Goal: Task Accomplishment & Management: Manage account settings

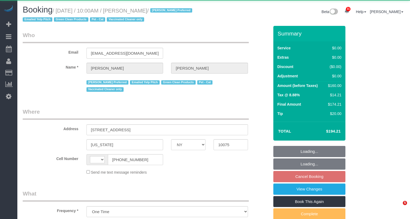
select select "NY"
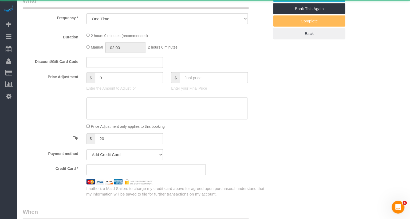
select select "string:[GEOGRAPHIC_DATA]"
select select "1"
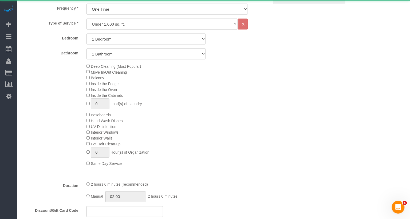
select select "object:939"
select select "string:stripe-pm_1S0DUm4VGloSiKo7DKXB6hAf"
select select "spot3"
select select "number:57"
select select "number:71"
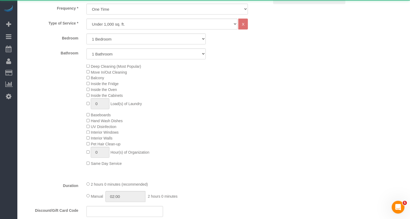
select select "number:14"
select select "number:5"
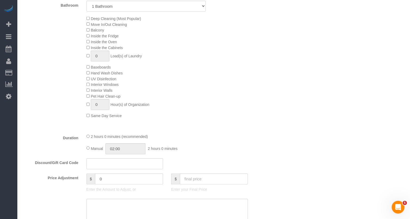
select select "1"
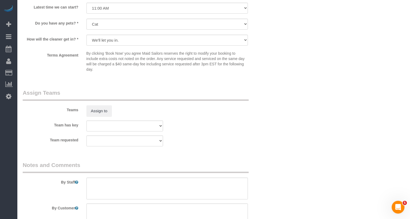
scroll to position [597, 0]
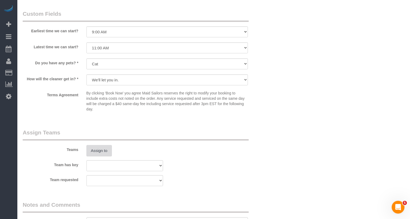
click at [106, 153] on button "Assign to" at bounding box center [100, 150] width 26 height 11
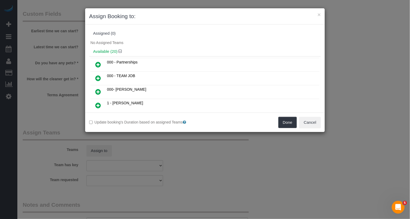
scroll to position [54, 0]
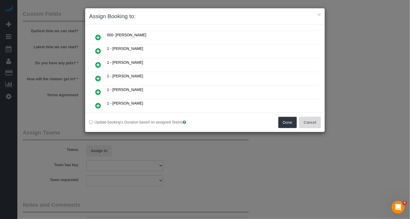
click at [319, 119] on button "Cancel" at bounding box center [310, 122] width 22 height 11
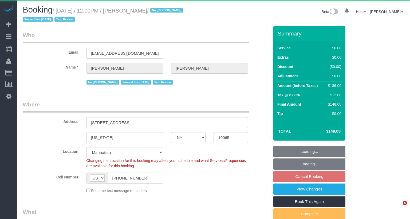
select select "NY"
select select "1"
select select "object:926"
select select "string:stripe-pm_1IilJ74VGloSiKo7yjH4kSKu"
select select "1"
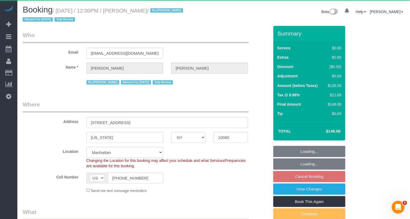
select select "spot5"
select select "number:89"
select select "number:90"
select select "number:15"
select select "number:5"
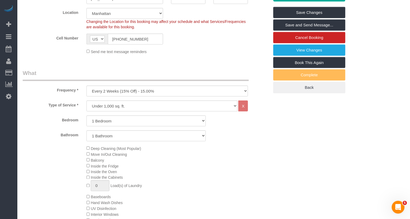
scroll to position [64, 0]
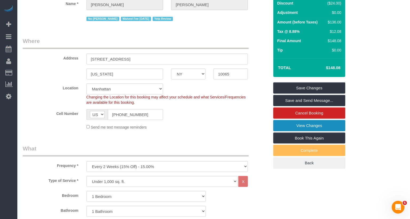
click at [311, 125] on link "View Changes" at bounding box center [310, 125] width 72 height 11
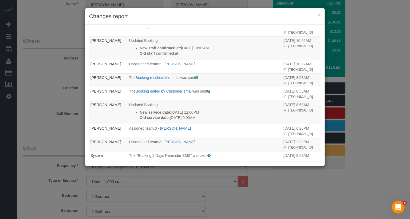
scroll to position [15, 0]
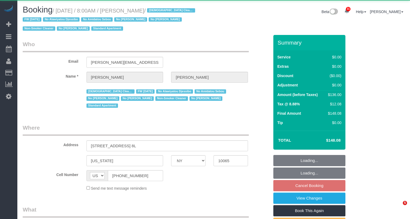
select select "NY"
select select "object:853"
select select "string:stripe-pm_1QKiPq4VGloSiKo7DyfPYn6M"
select select "1"
select select "number:89"
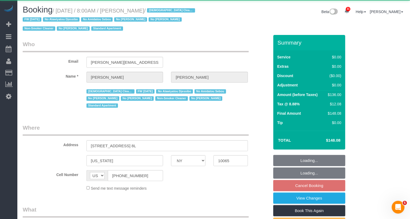
select select "number:90"
select select "number:15"
select select "number:5"
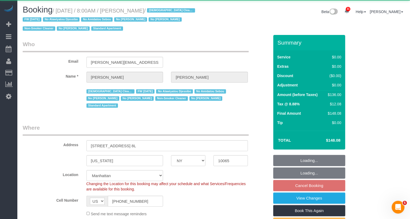
select select "spot1"
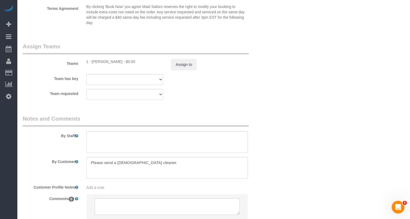
scroll to position [711, 0]
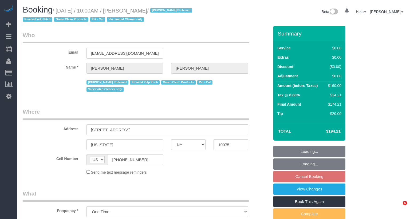
select select "NY"
select select "object:934"
select select "1"
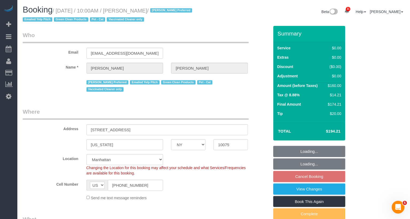
select select "spot3"
select select "number:57"
select select "number:71"
select select "number:14"
select select "number:5"
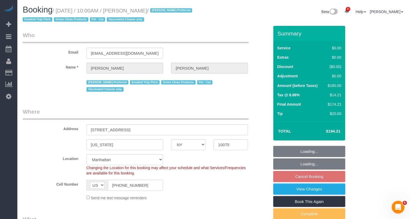
select select "string:stripe-pm_1S0DUm4VGloSiKo7DKXB6hAf"
select select "1"
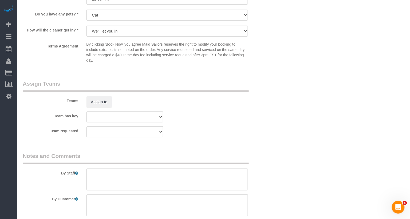
scroll to position [672, 0]
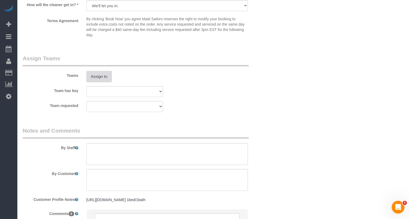
click at [105, 76] on button "Assign to" at bounding box center [100, 76] width 26 height 11
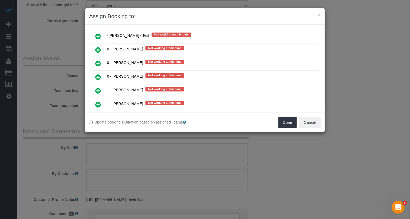
click at [102, 86] on link at bounding box center [98, 91] width 13 height 11
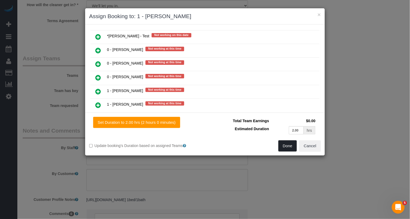
click at [292, 143] on button "Done" at bounding box center [288, 145] width 19 height 11
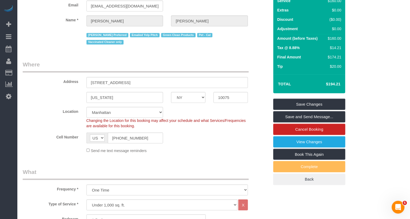
scroll to position [0, 0]
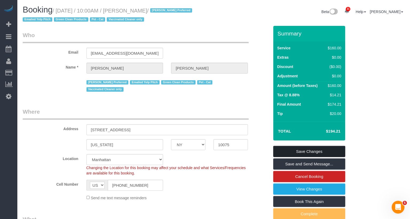
click at [327, 156] on link "Save Changes" at bounding box center [310, 151] width 72 height 11
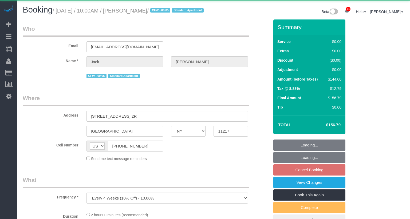
select select "NY"
select select "object:928"
select select "1"
select select "spot3"
select select "number:89"
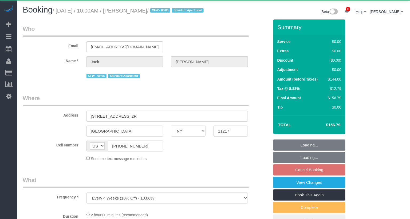
select select "number:90"
select select "number:15"
select select "number:5"
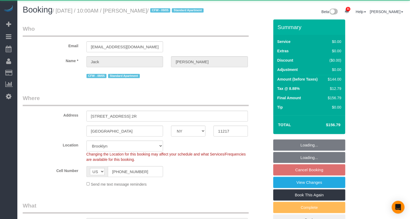
select select "string:stripe-pm_1RMYOM4VGloSiKo7LGZRO5rF"
select select "1"
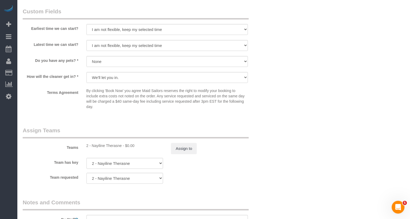
scroll to position [673, 0]
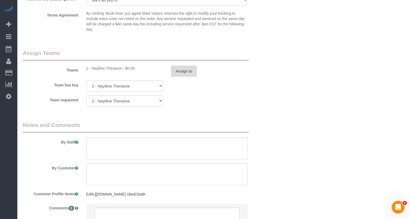
click at [185, 77] on button "Assign to" at bounding box center [184, 71] width 26 height 11
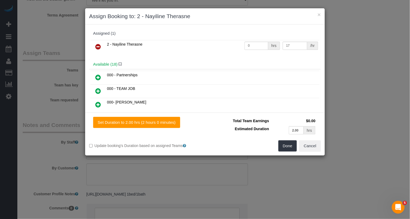
click at [100, 42] on link at bounding box center [98, 47] width 13 height 11
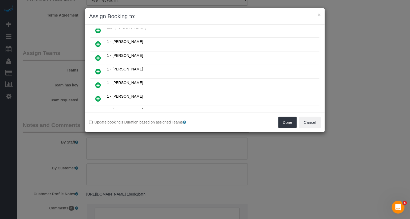
scroll to position [67, 0]
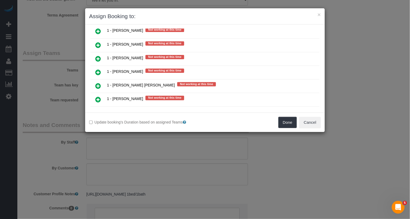
click at [99, 110] on icon at bounding box center [98, 113] width 6 height 6
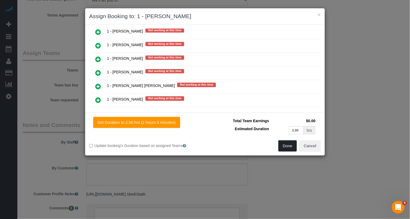
click at [291, 146] on button "Done" at bounding box center [288, 145] width 19 height 11
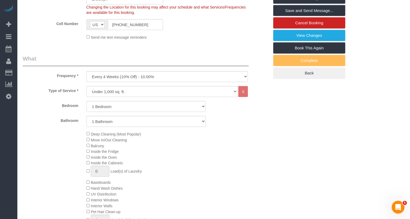
scroll to position [12, 0]
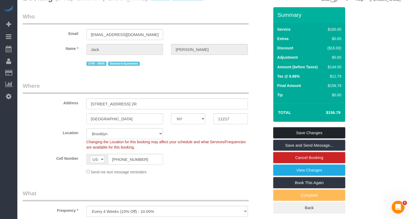
click at [294, 138] on link "Save Changes" at bounding box center [310, 132] width 72 height 11
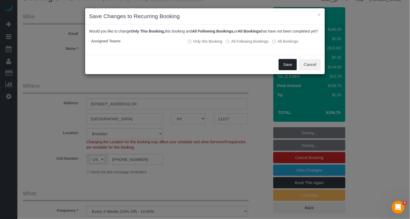
click at [295, 69] on button "Save" at bounding box center [288, 64] width 18 height 11
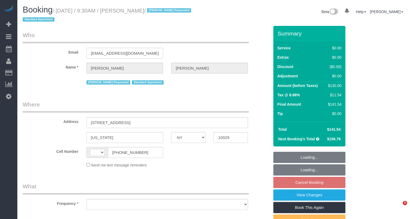
select select "NY"
select select "string:US"
select select "object:575"
select select "1"
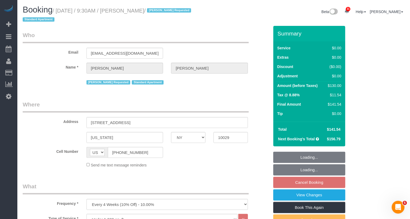
select select "string:stripe-pm_1RBOpX4VGloSiKo7HdazYjsJ"
select select "object:931"
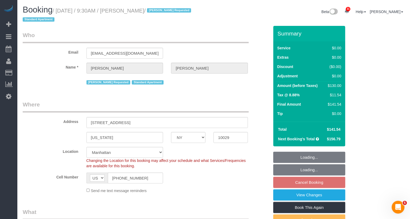
select select "number:89"
select select "number:90"
select select "number:15"
select select "number:5"
select select "1"
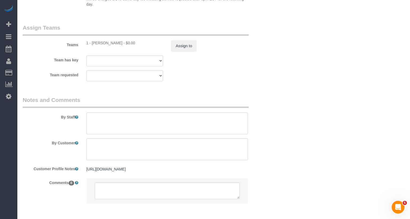
scroll to position [772, 0]
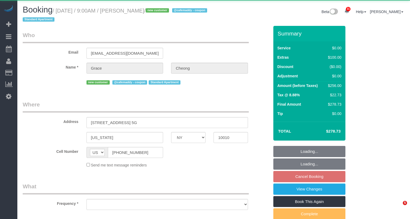
select select "NY"
select select "object:932"
select select "2"
select select "spot2"
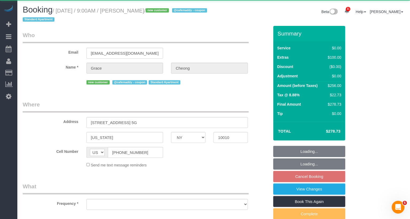
select select "number:57"
select select "number:70"
select select "number:15"
select select "number:5"
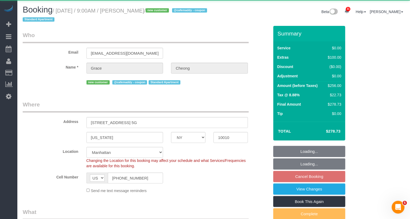
select select "string:stripe-pm_1SCk5X4VGloSiKo7a1A6sgls"
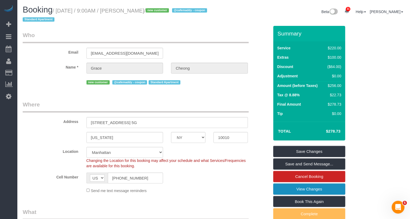
click at [325, 189] on link "View Changes" at bounding box center [310, 189] width 72 height 11
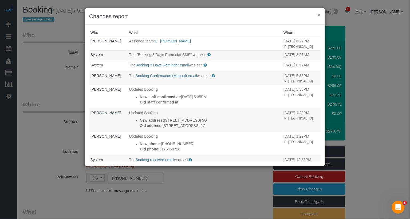
click at [319, 15] on button "×" at bounding box center [319, 15] width 3 height 6
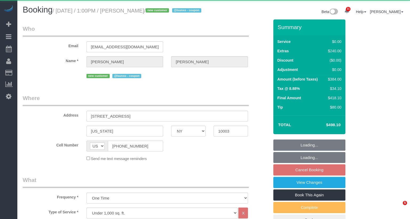
select select "NY"
select select "3"
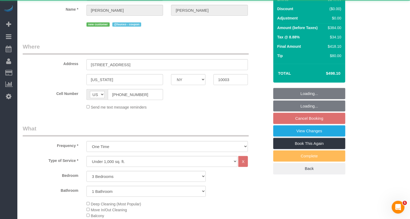
scroll to position [151, 0]
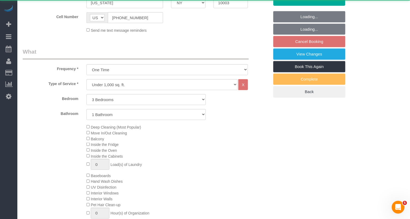
select select "object:958"
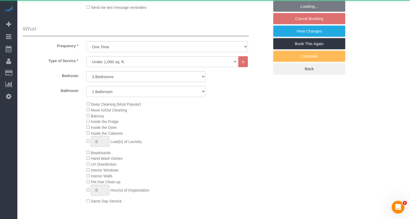
select select "string:stripe-pm_1SDQt34VGloSiKo7fAMJqUoh"
select select "3"
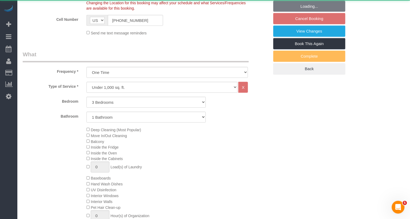
select select "spot6"
select select "number:56"
select select "number:79"
select select "number:15"
select select "number:5"
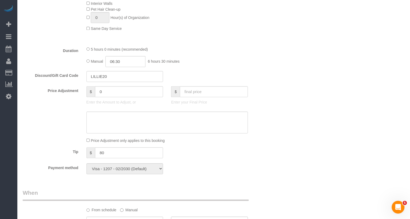
scroll to position [334, 0]
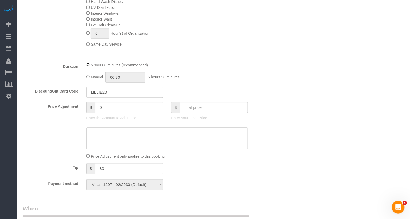
select select "spot61"
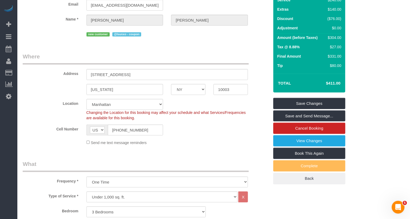
scroll to position [0, 0]
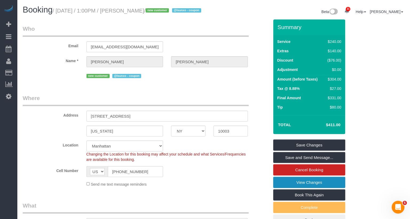
click at [318, 188] on link "View Changes" at bounding box center [310, 182] width 72 height 11
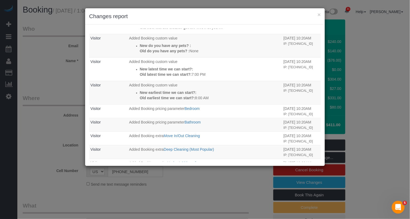
scroll to position [158, 0]
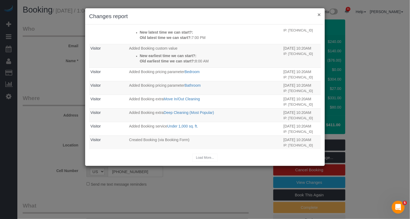
click at [320, 13] on button "×" at bounding box center [319, 15] width 3 height 6
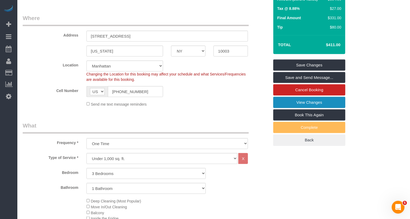
scroll to position [59, 0]
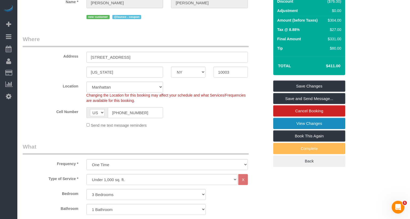
click at [280, 129] on link "View Changes" at bounding box center [310, 123] width 72 height 11
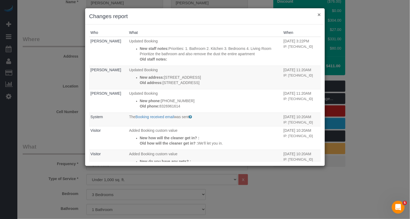
click at [318, 14] on button "×" at bounding box center [319, 15] width 3 height 6
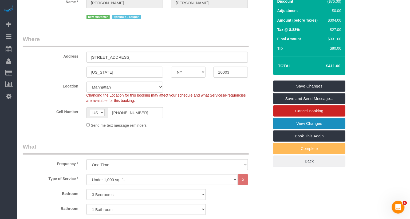
scroll to position [0, 0]
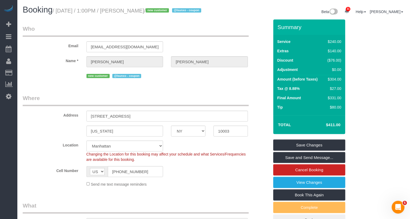
copy small "Eliza Griggs"
drag, startPoint x: 159, startPoint y: 13, endPoint x: 131, endPoint y: 13, distance: 28.6
click at [131, 13] on small "/ October 03, 2025 / 1:00PM / Eliza Griggs / new customer @lsunxo - coupon" at bounding box center [128, 11] width 150 height 6
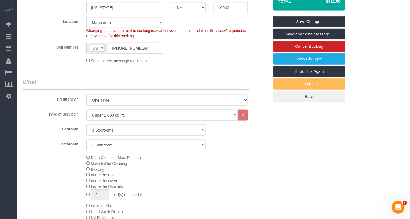
scroll to position [180, 0]
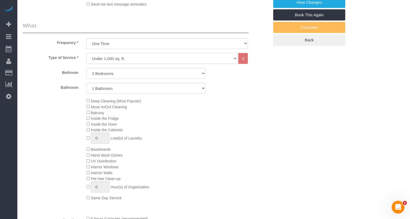
click at [112, 64] on select "Under 1,000 sq. ft. 1,001 - 1,500 sq. ft. 1,500+ sq. ft. Custom Cleaning Office…" at bounding box center [162, 58] width 151 height 11
click at [135, 64] on select "Under 1,000 sq. ft. 1,001 - 1,500 sq. ft. 1,500+ sq. ft. Custom Cleaning Office…" at bounding box center [162, 58] width 151 height 11
select select "213"
click at [87, 59] on select "Under 1,000 sq. ft. 1,001 - 1,500 sq. ft. 1,500+ sq. ft. Custom Cleaning Office…" at bounding box center [162, 58] width 151 height 11
select select "1"
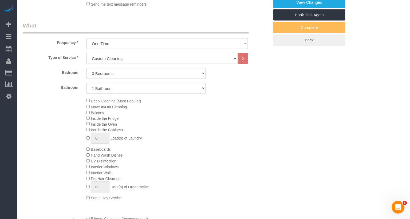
select select "120"
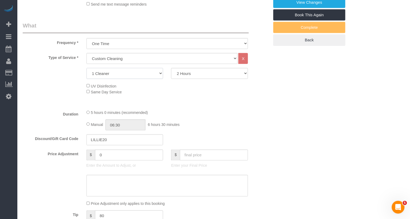
click at [123, 79] on select "1 Cleaner 2 Cleaners 3 Cleaners 4 Cleaners 5 Cleaners" at bounding box center [125, 73] width 77 height 11
select select "2"
click at [87, 74] on select "1 Cleaner 2 Cleaners 3 Cleaners 4 Cleaners 5 Cleaners" at bounding box center [125, 73] width 77 height 11
click at [187, 79] on select "2 Hours 2.5 Hours 3 Hours 3.5 Hours 4 Hours 4.5 Hours 5 Hours 5.5 Hours 6 Hours…" at bounding box center [209, 73] width 77 height 11
select select "spot116"
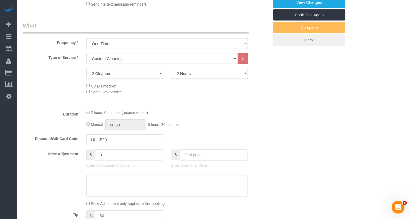
select select "180"
click at [171, 74] on select "2 Hours 2.5 Hours 3 Hours 3.5 Hours 4 Hours 4.5 Hours 5 Hours 5.5 Hours 6 Hours…" at bounding box center [209, 73] width 77 height 11
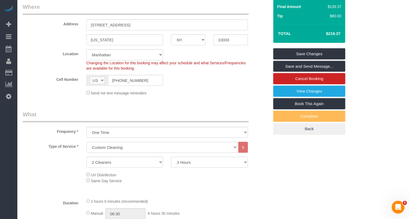
scroll to position [0, 0]
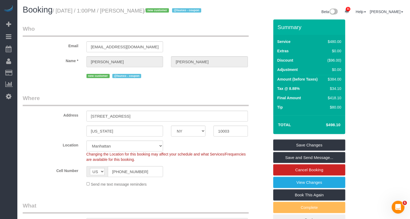
select select "spot171"
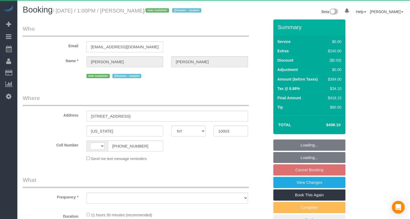
select select "NY"
select select "string:[GEOGRAPHIC_DATA]"
select select "object:922"
select select "3"
select select "number:56"
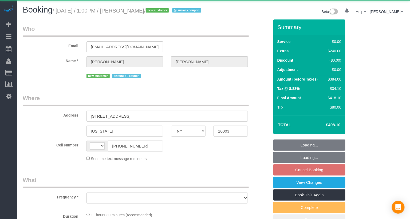
select select "number:79"
select select "number:15"
select select "number:5"
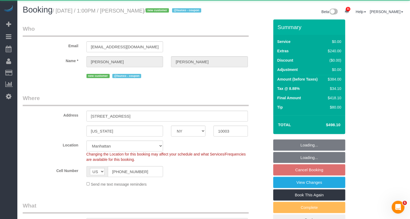
select select "string:stripe-pm_1SDQt34VGloSiKo7fAMJqUoh"
select select "spot6"
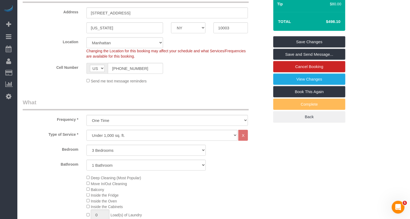
scroll to position [165, 0]
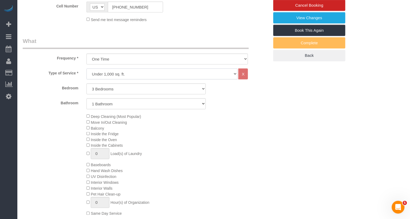
click at [105, 80] on select "Under 1,000 sq. ft. 1,001 - 1,500 sq. ft. 1,500+ sq. ft. Custom Cleaning Office…" at bounding box center [162, 74] width 151 height 11
select select "213"
click at [87, 75] on select "Under 1,000 sq. ft. 1,001 - 1,500 sq. ft. 1,500+ sq. ft. Custom Cleaning Office…" at bounding box center [162, 74] width 151 height 11
select select "1"
select select "120"
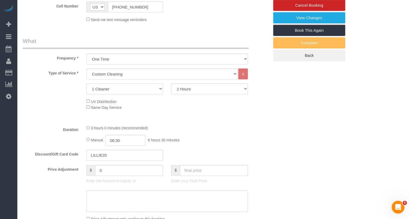
click at [114, 95] on select "1 Cleaner 2 Cleaners 3 Cleaners 4 Cleaners 5 Cleaners" at bounding box center [125, 89] width 77 height 11
select select "2"
click at [87, 90] on select "1 Cleaner 2 Cleaners 3 Cleaners 4 Cleaners 5 Cleaners" at bounding box center [125, 89] width 77 height 11
click at [204, 92] on select "2 Hours 2.5 Hours 3 Hours 3.5 Hours 4 Hours 4.5 Hours 5 Hours 5.5 Hours 6 Hours…" at bounding box center [209, 89] width 77 height 11
select select "180"
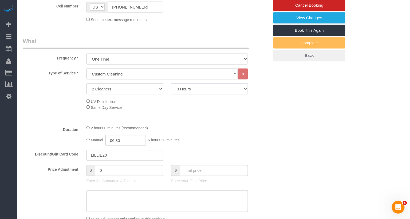
click at [171, 90] on select "2 Hours 2.5 Hours 3 Hours 3.5 Hours 4 Hours 4.5 Hours 5 Hours 5.5 Hours 6 Hours…" at bounding box center [209, 89] width 77 height 11
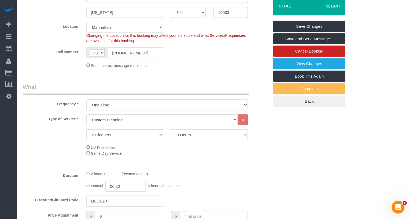
scroll to position [0, 0]
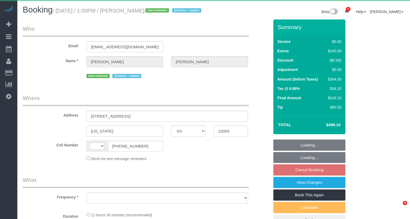
select select "NY"
select select "string:[GEOGRAPHIC_DATA]"
select select "object:922"
select select "3"
select select "spot6"
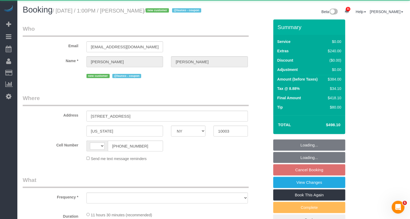
select select "number:56"
select select "number:79"
select select "number:15"
select select "number:5"
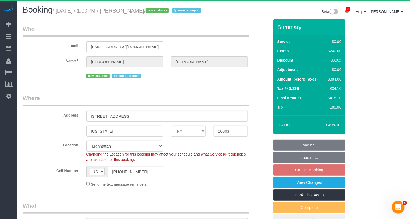
select select "string:stripe-pm_1SDQt34VGloSiKo7fAMJqUoh"
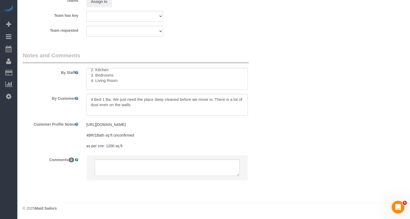
scroll to position [21, 0]
drag, startPoint x: 167, startPoint y: 107, endPoint x: 130, endPoint y: 103, distance: 37.9
click at [130, 103] on textarea "To enrich screen reader interactions, please activate Accessibility in Grammarl…" at bounding box center [168, 105] width 162 height 22
drag, startPoint x: 216, startPoint y: 101, endPoint x: 112, endPoint y: 100, distance: 104.2
click at [112, 100] on textarea "To enrich screen reader interactions, please activate Accessibility in Grammarl…" at bounding box center [168, 105] width 162 height 22
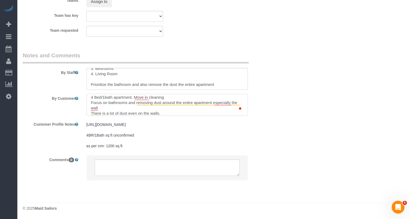
scroll to position [5, 0]
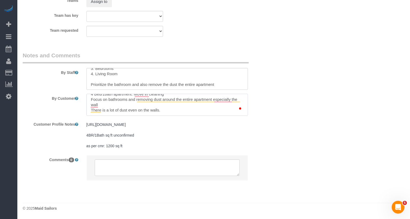
drag, startPoint x: 164, startPoint y: 115, endPoint x: 89, endPoint y: 111, distance: 74.9
click at [88, 111] on div at bounding box center [168, 105] width 170 height 22
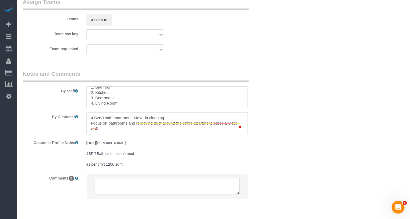
scroll to position [11, 0]
type textarea "4 Bed/1bath apartment. Move-in cleaning Focus on bathrooms and removing dust ar…"
drag, startPoint x: 129, startPoint y: 108, endPoint x: 88, endPoint y: 91, distance: 44.6
click at [88, 91] on div "By Staff" at bounding box center [146, 89] width 255 height 38
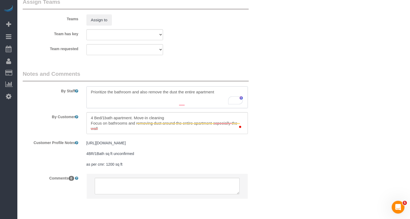
type textarea "Prioritize the bathroom and also remove the dust the entire apartment"
click at [99, 134] on textarea "To enrich screen reader interactions, please activate Accessibility in Grammarl…" at bounding box center [168, 123] width 162 height 22
paste textarea "Priorities: 1. Bathroom 2. Kitchen 3. Bedrooms 4. Living Room"
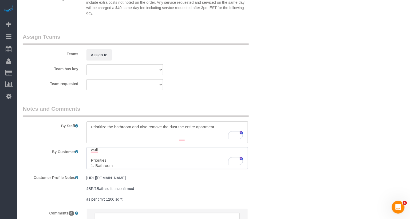
type textarea "4 Bed/1bath apartment. Move-in cleaning Focus on bathrooms and removing dust ar…"
drag, startPoint x: 219, startPoint y: 145, endPoint x: 74, endPoint y: 129, distance: 146.2
click at [72, 124] on div "By Staff" at bounding box center [146, 124] width 255 height 38
click at [103, 158] on textarea "To enrich screen reader interactions, please activate Accessibility in Grammarl…" at bounding box center [168, 158] width 162 height 22
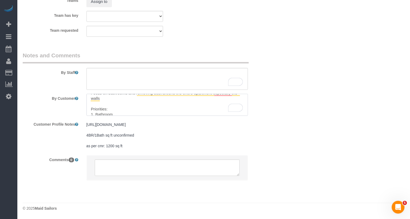
type textarea "4 Bed/1bath apartment. Move-in cleaning Focus on bathrooms and removing dust ar…"
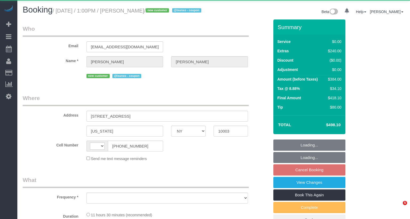
select select "NY"
select select "string:[GEOGRAPHIC_DATA]"
select select "object:566"
select select "3"
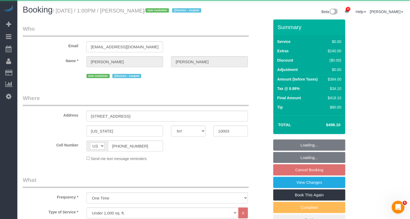
select select "string:stripe-pm_1SDQt34VGloSiKo7fAMJqUoh"
select select "spot6"
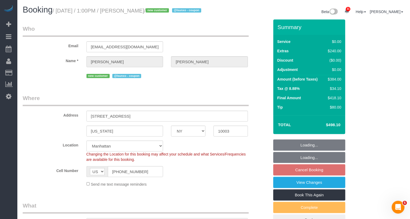
select select "spot61"
select select "number:56"
select select "number:79"
select select "number:15"
select select "number:5"
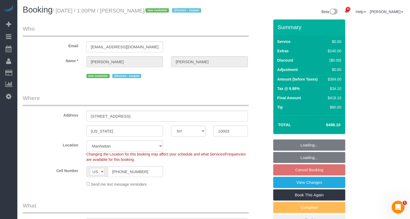
select select "object:1453"
select select "3"
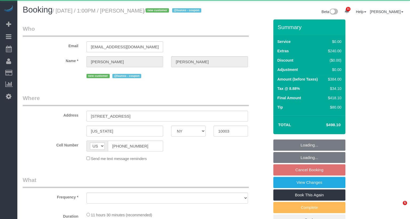
select select "NY"
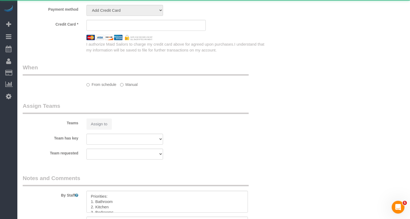
select select "object:925"
select select "3"
select select "number:56"
select select "number:79"
select select "number:15"
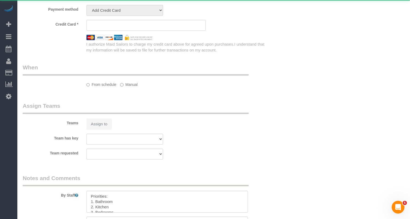
select select "number:5"
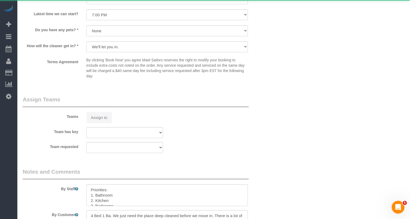
select select "string:stripe-pm_1SDQt34VGloSiKo7fAMJqUoh"
select select "spot6"
select select "3"
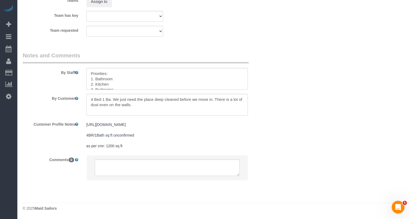
scroll to position [21, 0]
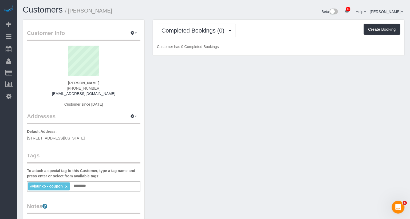
click at [95, 187] on div "@lsunxo - coupon × Add a tag" at bounding box center [84, 187] width 114 height 10
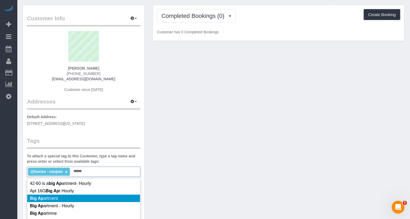
scroll to position [15, 0]
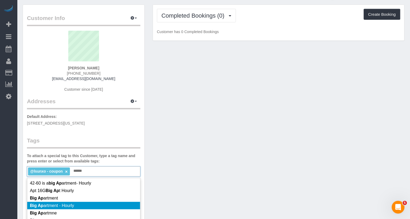
type input "******"
click at [93, 205] on li "Big Ap artment - Hourly" at bounding box center [83, 205] width 113 height 7
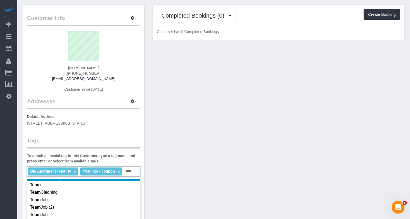
scroll to position [95, 0]
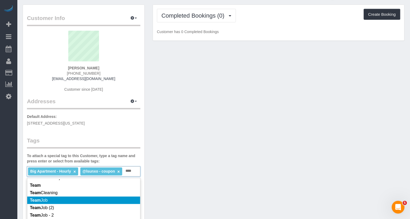
type input "****"
click at [78, 204] on li "Team Job" at bounding box center [83, 200] width 113 height 7
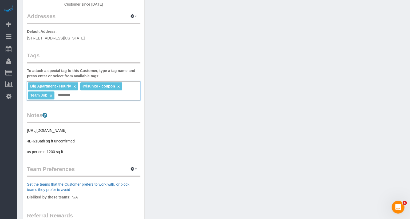
scroll to position [0, 0]
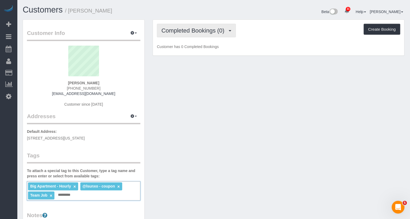
click at [204, 34] on button "Completed Bookings (0)" at bounding box center [196, 31] width 79 height 14
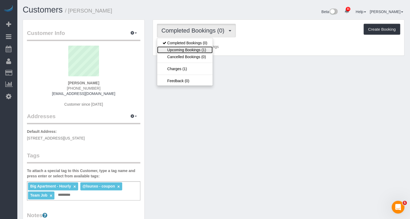
click at [199, 52] on link "Upcoming Bookings (1)" at bounding box center [185, 49] width 56 height 7
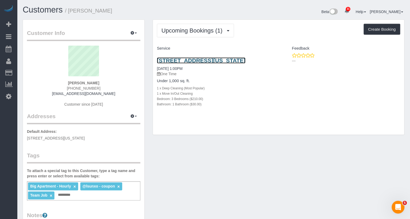
click at [200, 59] on link "84 East 4th Street, Apt. 5, New York, NY 10003" at bounding box center [201, 60] width 89 height 6
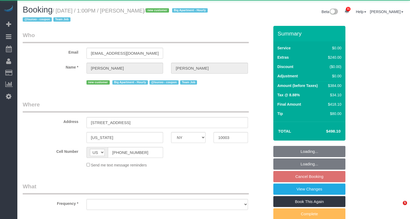
select select "NY"
select select "object:930"
select select "3"
select select "spot6"
select select "number:56"
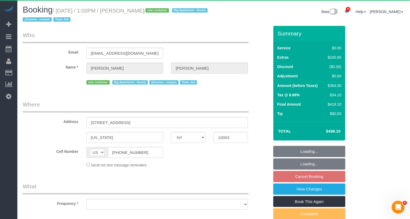
select select "number:79"
select select "number:15"
select select "number:5"
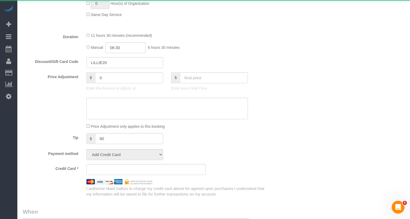
select select "string:stripe-pm_1SDQt34VGloSiKo7fAMJqUoh"
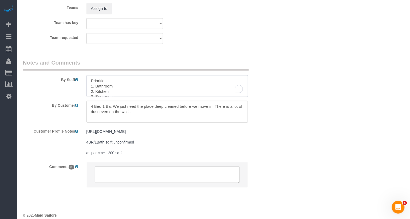
drag, startPoint x: 223, startPoint y: 93, endPoint x: 77, endPoint y: 65, distance: 149.0
click at [77, 65] on fieldset "Notes and Comments By Staff By Customer Customer Profile Notes https://www.zill…" at bounding box center [146, 128] width 247 height 138
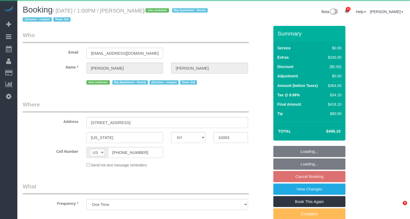
select select "NY"
select select "object:827"
select select "3"
select select "spot6"
select select "number:56"
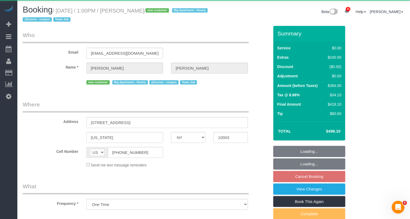
select select "number:79"
select select "number:15"
select select "number:5"
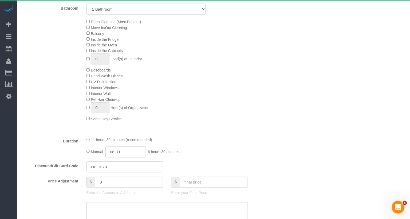
scroll to position [299, 0]
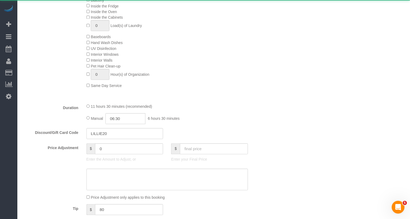
select select "string:stripe-pm_1SDQt34VGloSiKo7fAMJqUoh"
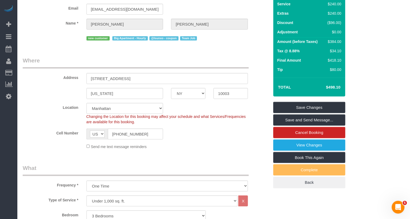
scroll to position [90, 0]
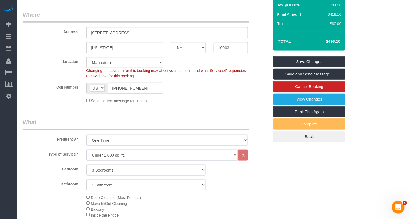
click at [110, 157] on select "Under 1,000 sq. ft. 1,001 - 1,500 sq. ft. 1,500+ sq. ft. Custom Cleaning Office…" at bounding box center [162, 155] width 151 height 11
select select "308"
click at [87, 150] on select "Under 1,000 sq. ft. 1,001 - 1,500 sq. ft. 1,500+ sq. ft. Custom Cleaning Office…" at bounding box center [162, 155] width 151 height 11
select select "1"
select select "120"
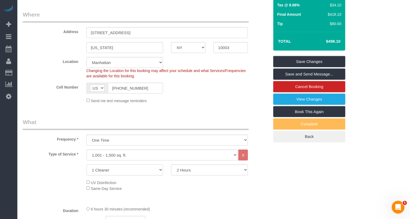
click at [122, 170] on select "1 Cleaner 2 Cleaners 3 Cleaners 4 Cleaners 5 Cleaners" at bounding box center [125, 170] width 77 height 11
select select "2"
click at [87, 165] on select "1 Cleaner 2 Cleaners 3 Cleaners 4 Cleaners 5 Cleaners" at bounding box center [125, 170] width 77 height 11
click at [193, 170] on select "2 Hours 2.5 Hours 3 Hours 3.5 Hours 4 Hours 4.5 Hours 5 Hours 5.5 Hours 6 Hours…" at bounding box center [209, 170] width 77 height 11
select select "180"
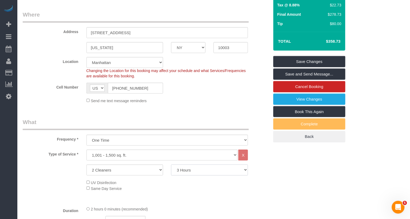
click at [171, 165] on select "2 Hours 2.5 Hours 3 Hours 3.5 Hours 4 Hours 4.5 Hours 5 Hours 5.5 Hours 6 Hours…" at bounding box center [209, 170] width 77 height 11
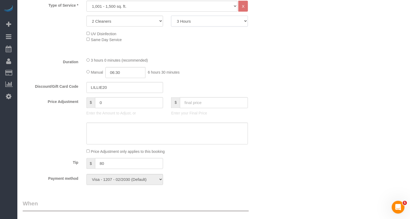
scroll to position [241, 0]
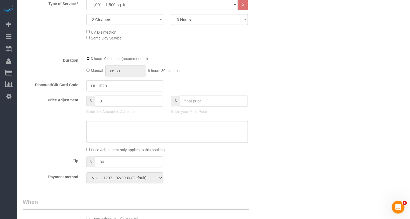
select select "spot61"
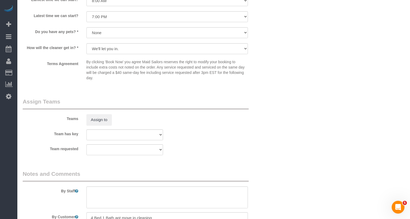
scroll to position [475, 0]
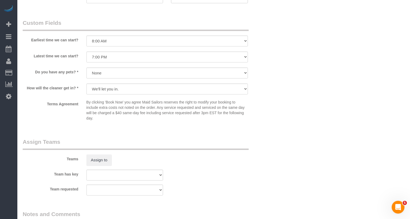
click at [105, 153] on div "Teams Assign to" at bounding box center [146, 152] width 255 height 28
click at [105, 157] on button "Assign to" at bounding box center [100, 160] width 26 height 11
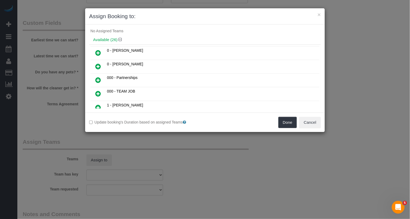
scroll to position [11, 0]
click at [99, 92] on icon at bounding box center [98, 94] width 6 height 6
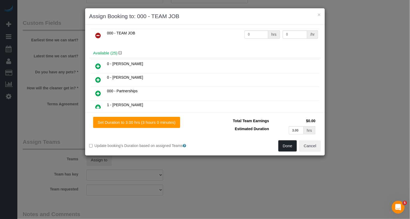
click at [291, 146] on button "Done" at bounding box center [288, 145] width 19 height 11
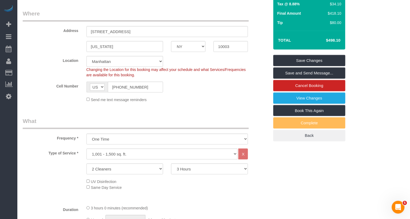
scroll to position [0, 0]
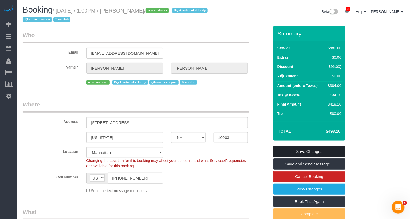
click at [296, 155] on link "Save Changes" at bounding box center [310, 151] width 72 height 11
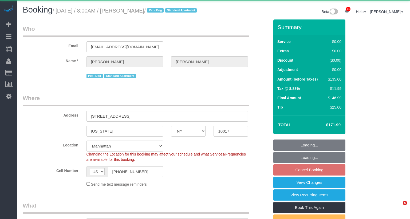
select select "NY"
select select "object:924"
select select "string:stripe-pm_1QC6xS4VGloSiKo7AntEXUHW"
select select "spot1"
select select "number:89"
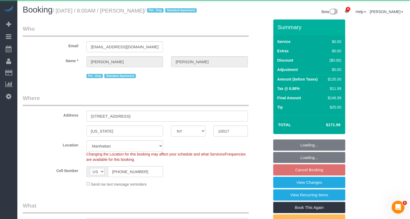
select select "number:90"
select select "number:13"
select select "number:6"
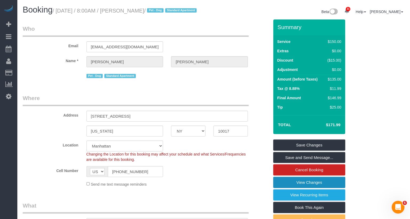
click at [312, 187] on link "View Changes" at bounding box center [310, 182] width 72 height 11
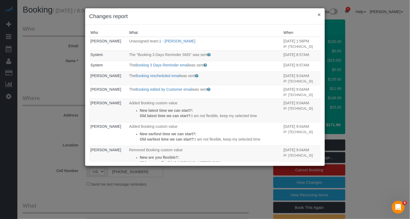
click at [320, 15] on button "×" at bounding box center [319, 15] width 3 height 6
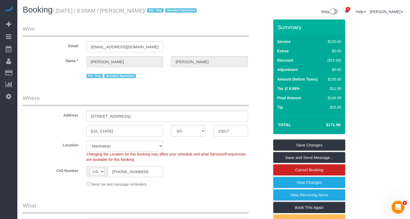
copy small "[PERSON_NAME]"
drag, startPoint x: 173, startPoint y: 13, endPoint x: 128, endPoint y: 11, distance: 44.1
click at [128, 11] on small "/ [DATE] / 8:00AM / [PERSON_NAME] / Pet - Dog Standard Apartment" at bounding box center [126, 11] width 146 height 6
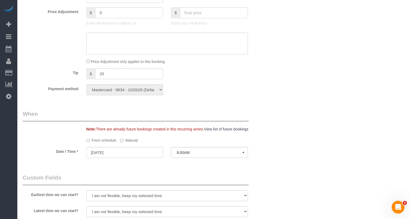
scroll to position [439, 0]
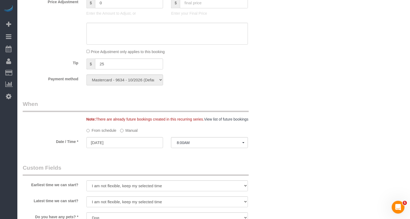
click at [179, 153] on fieldset "When Note: There are already future bookings created in this recurring series. …" at bounding box center [146, 126] width 247 height 53
click at [179, 148] on button "8:00AM" at bounding box center [209, 142] width 77 height 11
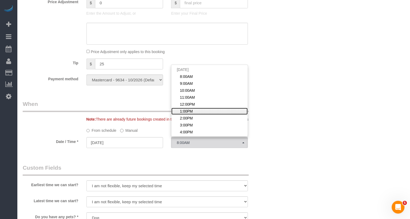
click at [194, 115] on link "1:00PM" at bounding box center [209, 111] width 76 height 7
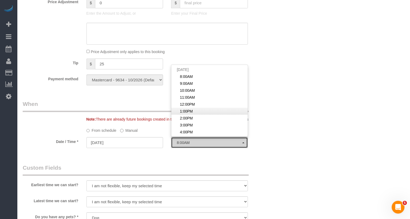
select select "spot6"
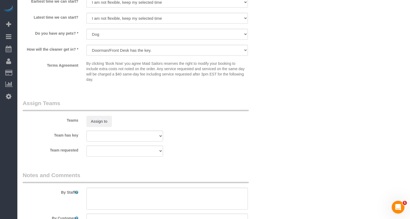
scroll to position [672, 0]
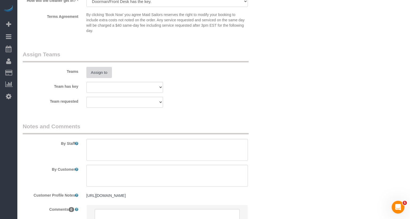
click at [100, 78] on button "Assign to" at bounding box center [100, 72] width 26 height 11
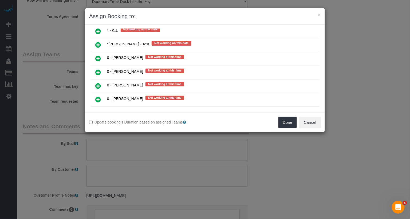
click at [101, 53] on link at bounding box center [98, 58] width 13 height 11
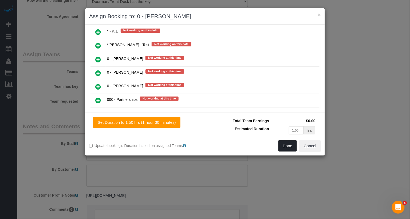
click at [285, 147] on button "Done" at bounding box center [288, 145] width 19 height 11
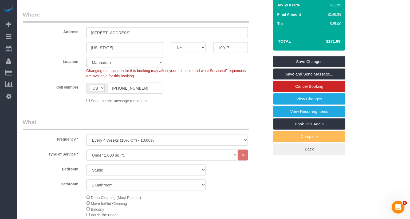
scroll to position [0, 0]
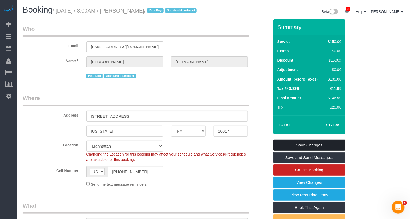
click at [288, 151] on link "Save Changes" at bounding box center [310, 145] width 72 height 11
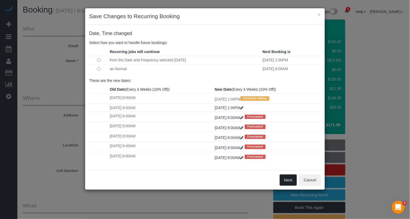
click at [290, 179] on button "Next" at bounding box center [288, 180] width 17 height 11
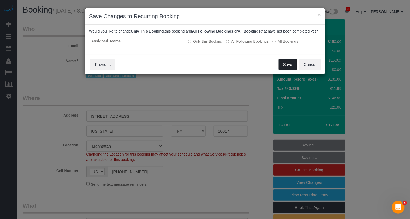
click at [289, 69] on button "Save" at bounding box center [288, 64] width 18 height 11
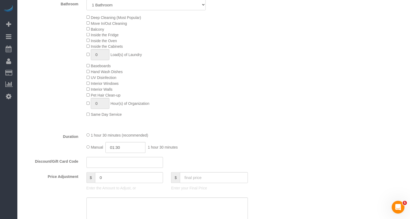
scroll to position [502, 0]
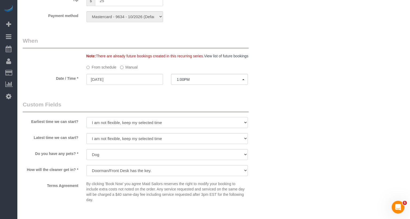
click at [133, 128] on select "I am not flexible, keep my selected time 8:00 AM 9:00 AM 10:00 AM 11:00 AM 12:0…" at bounding box center [168, 122] width 162 height 11
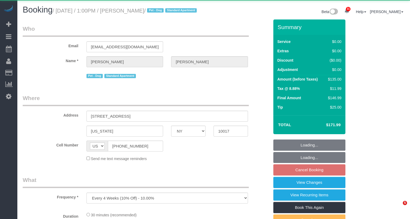
select select "NY"
select select "object:930"
select select "string:stripe-pm_1QC6xS4VGloSiKo7AntEXUHW"
select select "spot6"
select select "number:89"
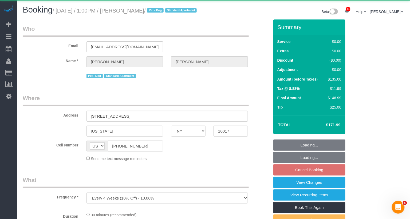
select select "number:90"
select select "number:13"
select select "number:6"
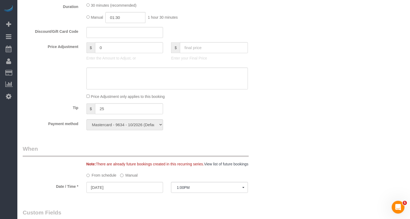
scroll to position [482, 0]
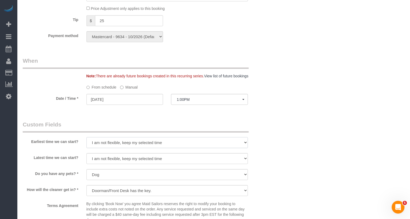
click at [108, 148] on select "I am not flexible, keep my selected time 8:00 AM 9:00 AM 10:00 AM 11:00 AM 12:0…" at bounding box center [168, 142] width 162 height 11
select select "number:57"
click at [87, 144] on select "I am not flexible, keep my selected time 8:00 AM 9:00 AM 10:00 AM 11:00 AM 12:0…" at bounding box center [168, 142] width 162 height 11
click at [106, 164] on select "I am not flexible, keep my selected time 8:00 AM 9:00 AM 10:00 AM 11:00 AM 12:0…" at bounding box center [168, 158] width 162 height 11
select select "number:75"
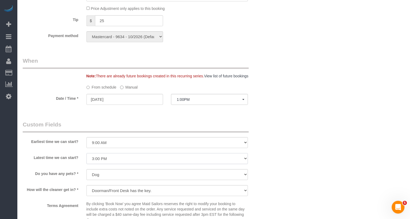
click at [87, 160] on select "I am not flexible, keep my selected time 8:00 AM 9:00 AM 10:00 AM 11:00 AM 12:0…" at bounding box center [168, 158] width 162 height 11
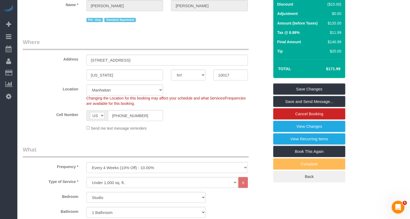
scroll to position [0, 0]
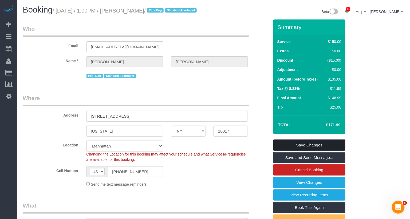
click at [306, 147] on link "Save Changes" at bounding box center [310, 145] width 72 height 11
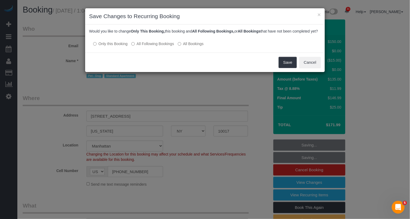
click at [160, 46] on label "All Following Bookings" at bounding box center [152, 43] width 43 height 5
click at [289, 68] on button "Save" at bounding box center [288, 62] width 18 height 11
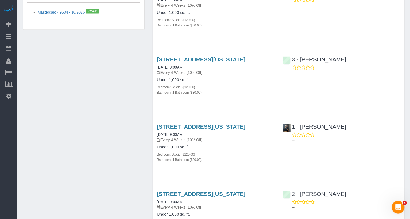
scroll to position [369, 0]
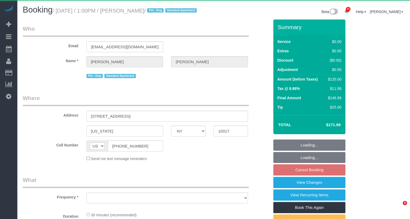
select select "NY"
select select "object:1075"
select select "number:57"
select select "number:75"
select select "number:13"
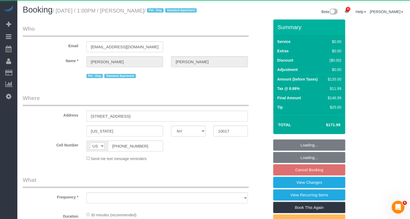
select select "number:6"
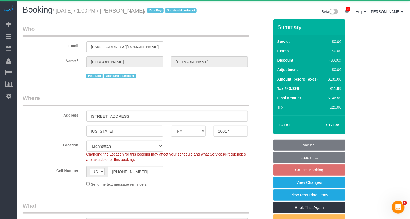
select select "string:stripe-pm_1QC6xS4VGloSiKo7AntEXUHW"
select select "spot6"
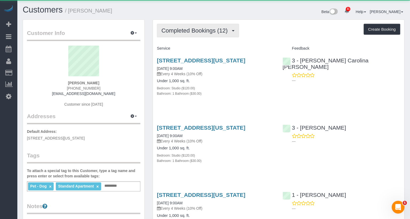
click at [224, 33] on button "Completed Bookings (12)" at bounding box center [198, 31] width 82 height 14
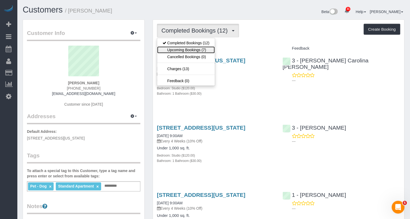
click at [212, 49] on link "Upcoming Bookings (7)" at bounding box center [186, 49] width 58 height 7
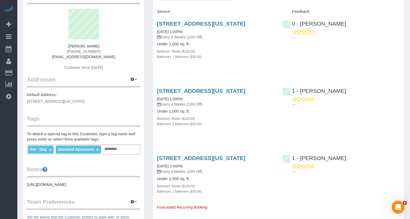
scroll to position [39, 0]
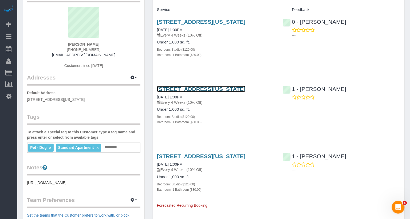
click at [200, 92] on link "5 Tudor City Place, Apt. 433, New York, NY 10017" at bounding box center [201, 89] width 89 height 6
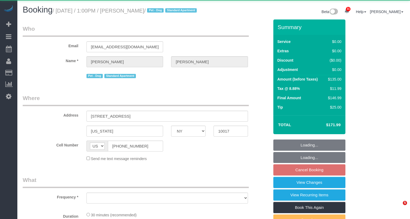
select select "NY"
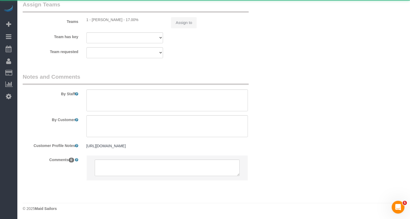
select select "object:1080"
select select "spot6"
select select "number:57"
select select "number:75"
select select "number:13"
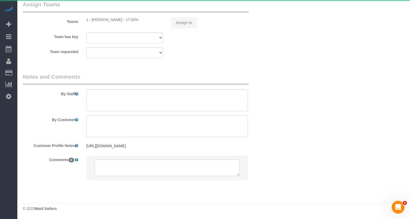
select select "number:6"
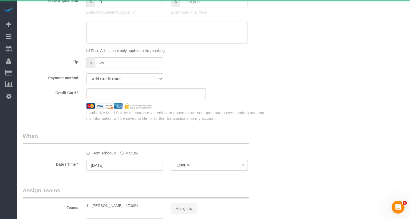
scroll to position [530, 0]
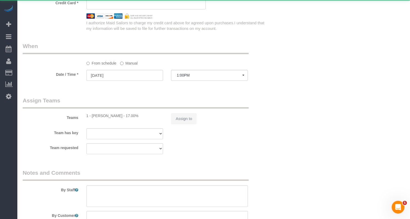
select select "string:stripe-pm_1QC6xS4VGloSiKo7AntEXUHW"
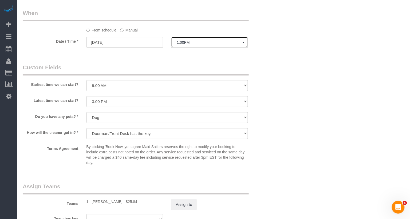
click at [198, 45] on span "1:00PM" at bounding box center [210, 42] width 66 height 4
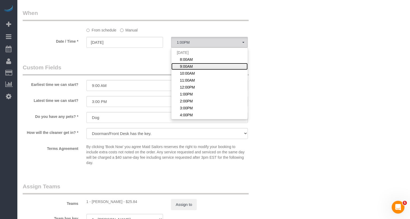
click at [192, 69] on span "9:00AM" at bounding box center [186, 66] width 13 height 5
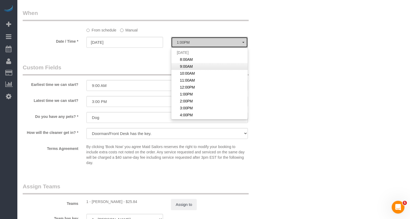
select select "spot2"
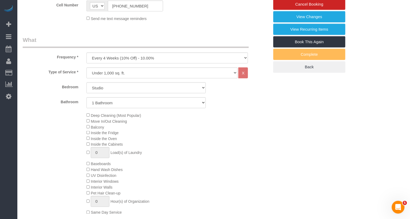
scroll to position [0, 0]
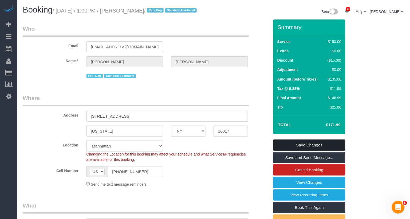
click at [292, 146] on link "Save Changes" at bounding box center [310, 145] width 72 height 11
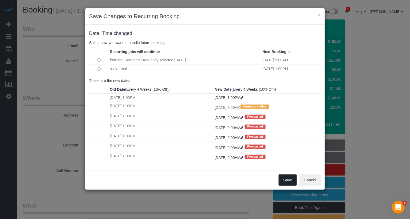
click at [284, 179] on button "Save" at bounding box center [288, 180] width 18 height 11
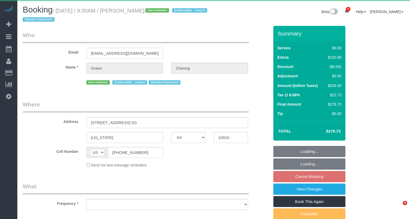
select select "NY"
select select "object:817"
select select "2"
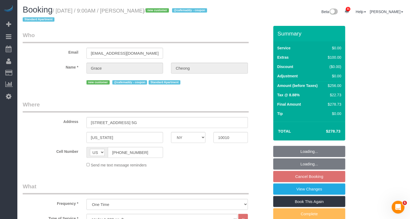
select select "string:stripe-pm_1SCk5X4VGloSiKo7a1A6sgls"
select select "spot2"
select select "number:57"
select select "number:70"
select select "number:15"
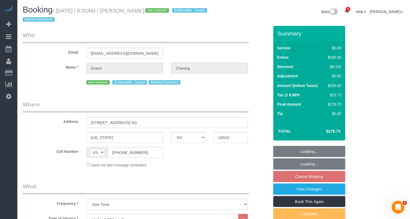
select select "number:5"
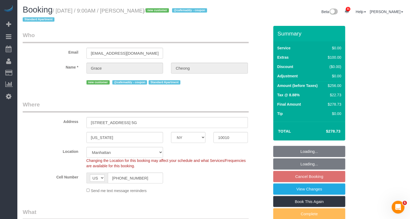
select select "spot58"
select select "object:1457"
select select "2"
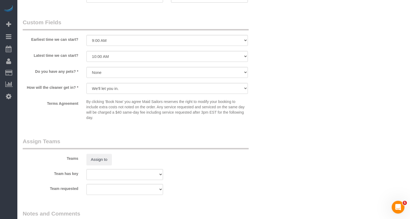
scroll to position [584, 0]
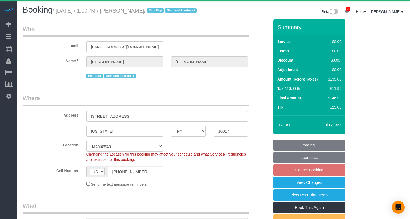
select select "NY"
select select "object:1080"
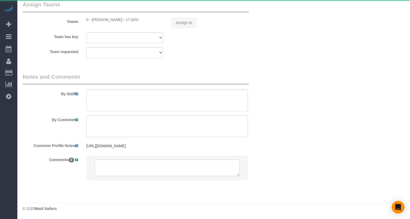
select select "string:stripe-pm_1QC6xS4VGloSiKo7AntEXUHW"
select select "spot6"
select select "number:57"
select select "number:75"
select select "number:13"
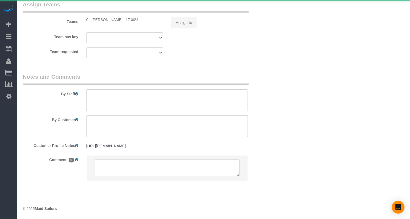
select select "number:6"
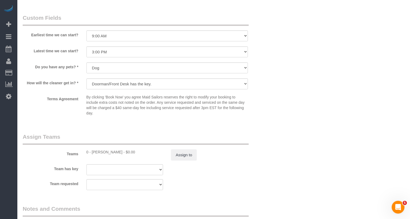
scroll to position [535, 0]
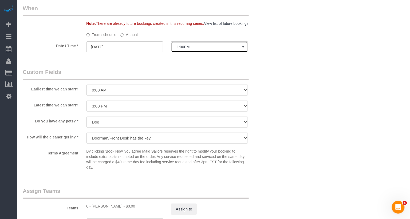
click at [193, 49] on span "1:00PM" at bounding box center [210, 47] width 66 height 4
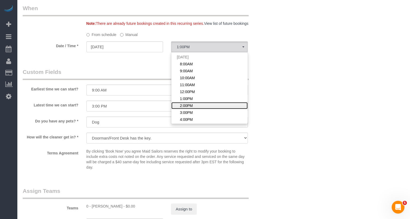
click at [188, 108] on span "2:00PM" at bounding box center [186, 105] width 13 height 5
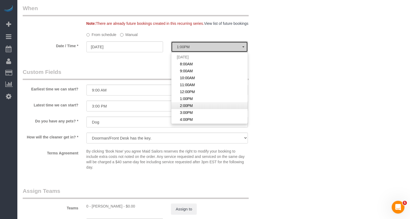
select select "spot7"
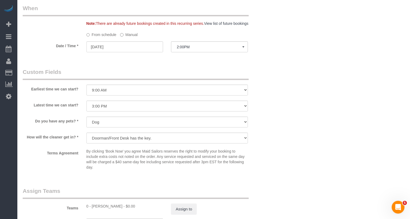
click at [136, 37] on label "Manual" at bounding box center [129, 33] width 18 height 7
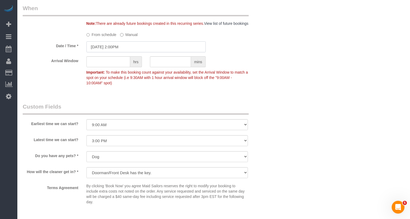
click at [133, 52] on input "10/03/2025 2:00PM" at bounding box center [146, 46] width 119 height 11
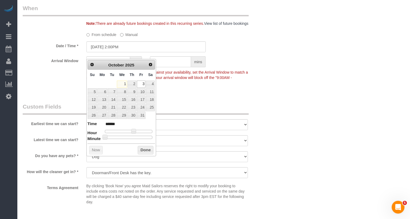
type input "10/03/2025 2:30PM"
type input "******"
click at [131, 136] on div at bounding box center [129, 137] width 48 height 3
click at [147, 149] on button "Done" at bounding box center [146, 150] width 16 height 9
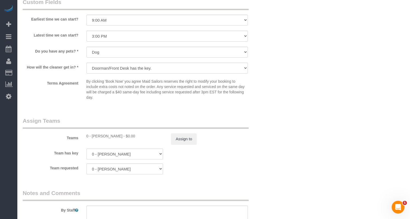
scroll to position [673, 0]
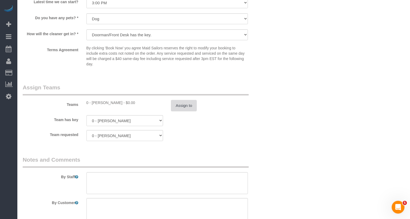
click at [185, 111] on button "Assign to" at bounding box center [184, 105] width 26 height 11
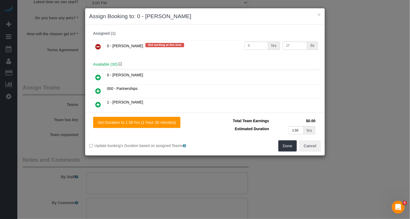
click at [100, 45] on icon at bounding box center [98, 47] width 6 height 6
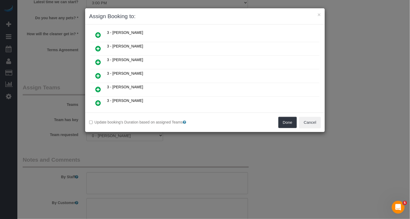
click at [100, 59] on icon at bounding box center [98, 62] width 6 height 6
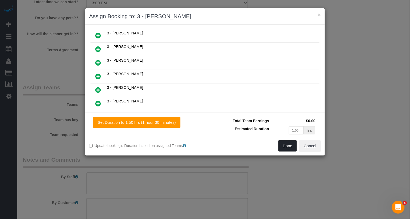
click at [286, 148] on button "Done" at bounding box center [288, 145] width 19 height 11
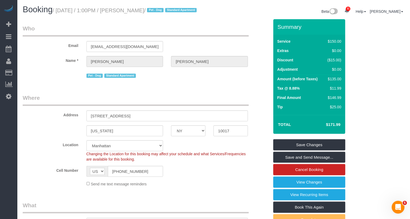
scroll to position [0, 0]
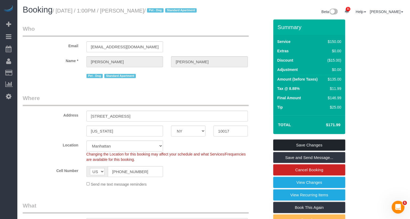
click at [296, 151] on link "Save Changes" at bounding box center [310, 145] width 72 height 11
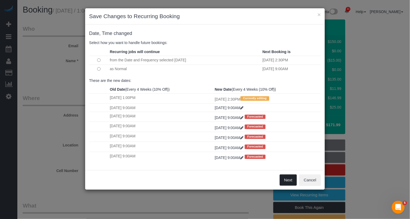
click at [290, 183] on button "Next" at bounding box center [288, 180] width 17 height 11
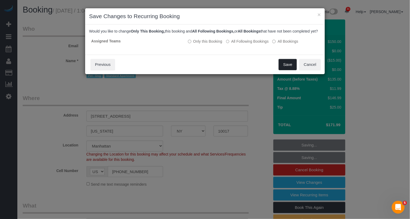
click at [288, 70] on button "Save" at bounding box center [288, 64] width 18 height 11
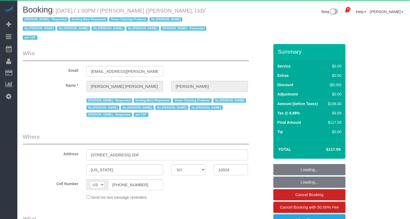
select select "NY"
select select "object:1164"
select select "string:stripe-pm_1FqQkl4VGloSiKo7nqxPTwDY"
select select "1"
select select "spot1"
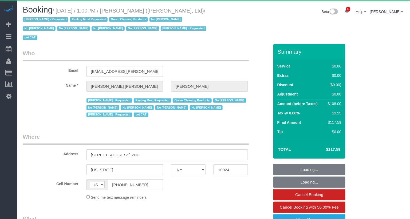
select select "number:59"
select select "number:76"
select select "number:14"
select select "number:7"
select select "number:21"
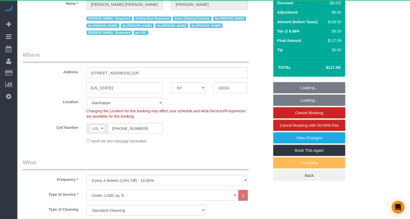
scroll to position [122, 0]
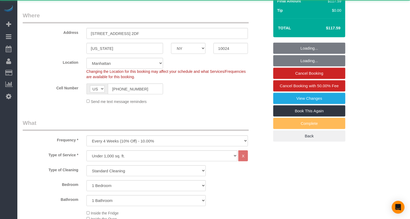
select select "22223"
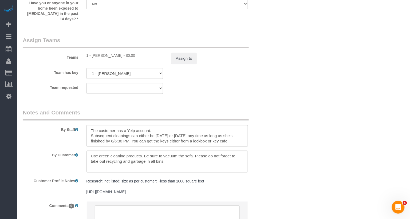
scroll to position [783, 0]
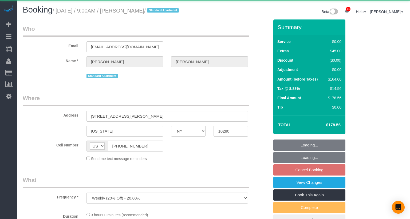
select select "NY"
select select "object:926"
select select "1"
select select "spot2"
select select "number:57"
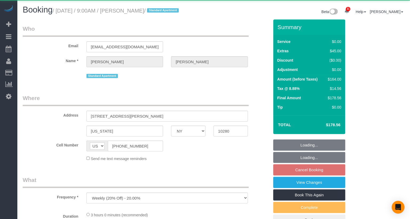
select select "number:73"
select select "number:15"
select select "number:6"
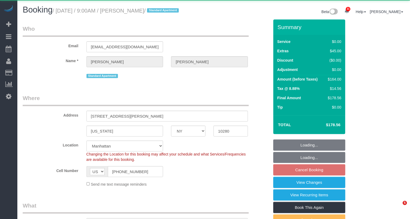
select select "string:stripe-pm_1RSfGg4VGloSiKo7qJG0xXmc"
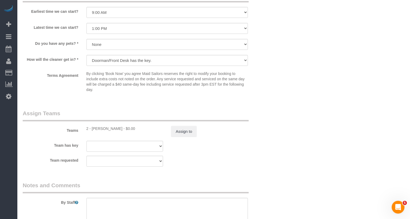
scroll to position [596, 0]
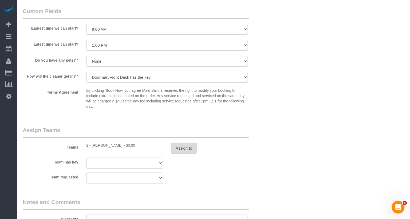
click at [175, 154] on button "Assign to" at bounding box center [184, 148] width 26 height 11
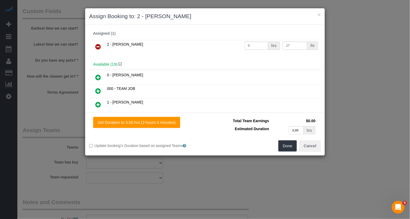
click at [99, 45] on icon at bounding box center [98, 47] width 6 height 6
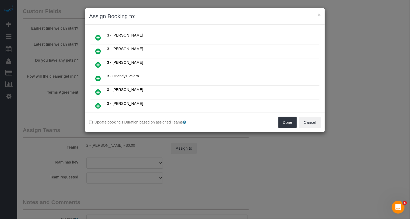
scroll to position [204, 0]
click at [99, 47] on link at bounding box center [98, 52] width 13 height 11
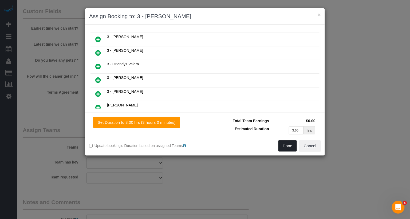
click at [286, 147] on button "Done" at bounding box center [288, 145] width 19 height 11
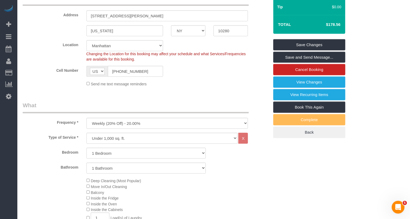
scroll to position [21, 0]
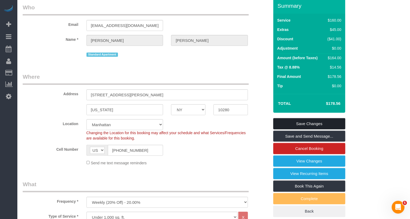
click at [299, 125] on link "Save Changes" at bounding box center [310, 123] width 72 height 11
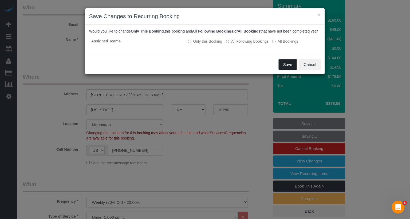
click at [289, 68] on button "Save" at bounding box center [288, 64] width 18 height 11
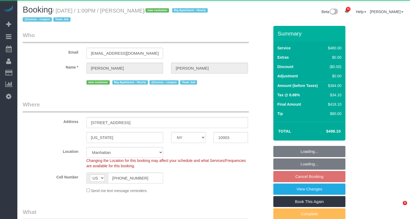
select select "NY"
select select "2"
select select "180"
select select "number:56"
select select "number:79"
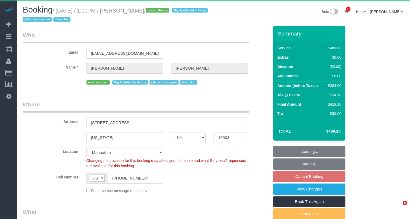
select select "number:15"
select select "number:5"
select select "object:1059"
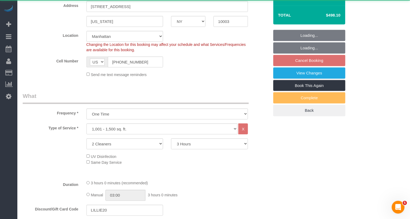
select select "string:stripe-pm_1SDQt34VGloSiKo7fAMJqUoh"
select select "spot6"
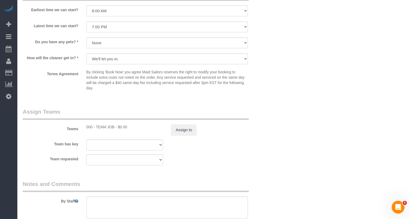
scroll to position [510, 0]
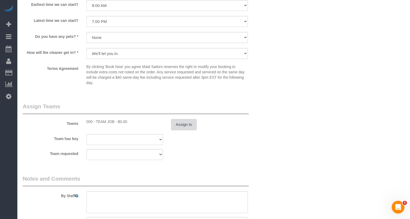
click at [185, 123] on button "Assign to" at bounding box center [184, 124] width 26 height 11
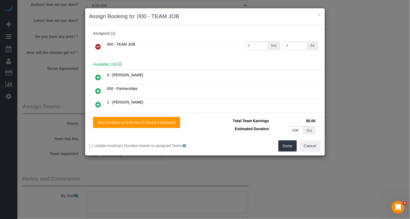
click at [95, 42] on link at bounding box center [98, 47] width 13 height 11
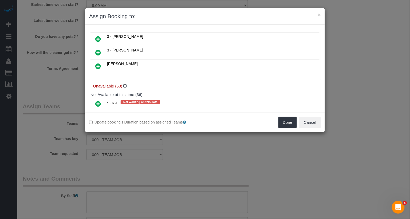
scroll to position [326, 0]
click at [96, 100] on icon at bounding box center [98, 103] width 6 height 6
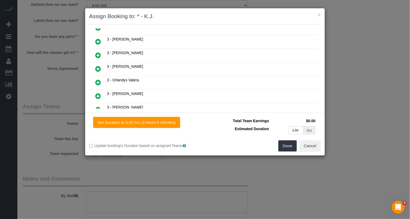
scroll to position [0, 0]
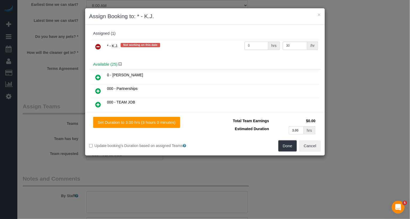
drag, startPoint x: 262, startPoint y: 45, endPoint x: 224, endPoint y: 44, distance: 37.9
click at [224, 44] on tr "* - K.J. Not working on this date 0 hrs 30 /hr" at bounding box center [205, 47] width 229 height 14
type input "7"
type input "6"
click at [287, 149] on button "Done" at bounding box center [288, 145] width 19 height 11
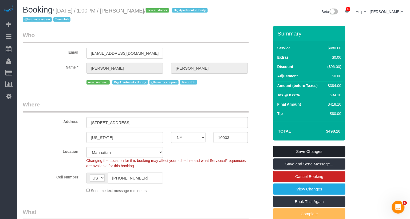
click at [307, 151] on link "Save Changes" at bounding box center [310, 151] width 72 height 11
